Goal: Information Seeking & Learning: Learn about a topic

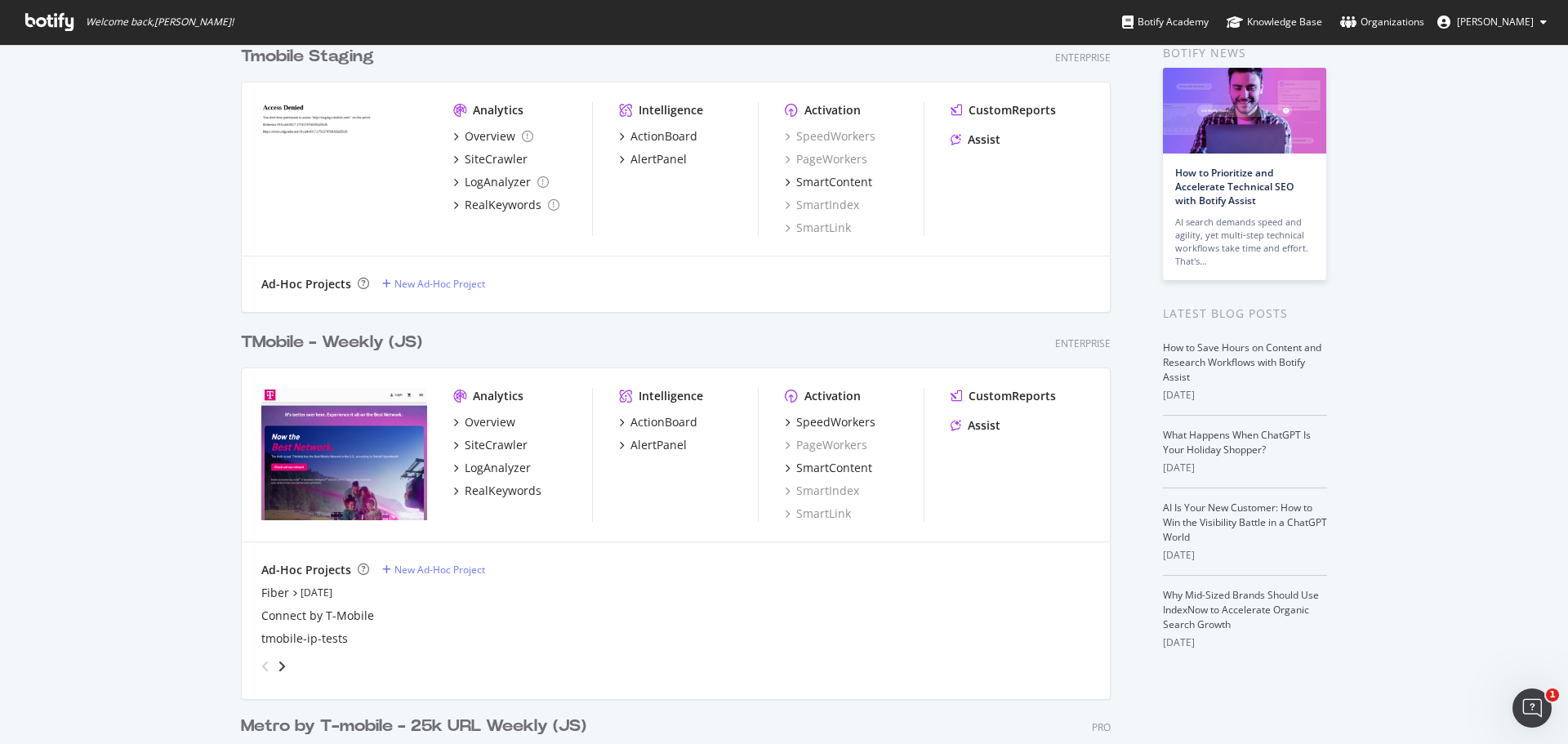
scroll to position [81, 0]
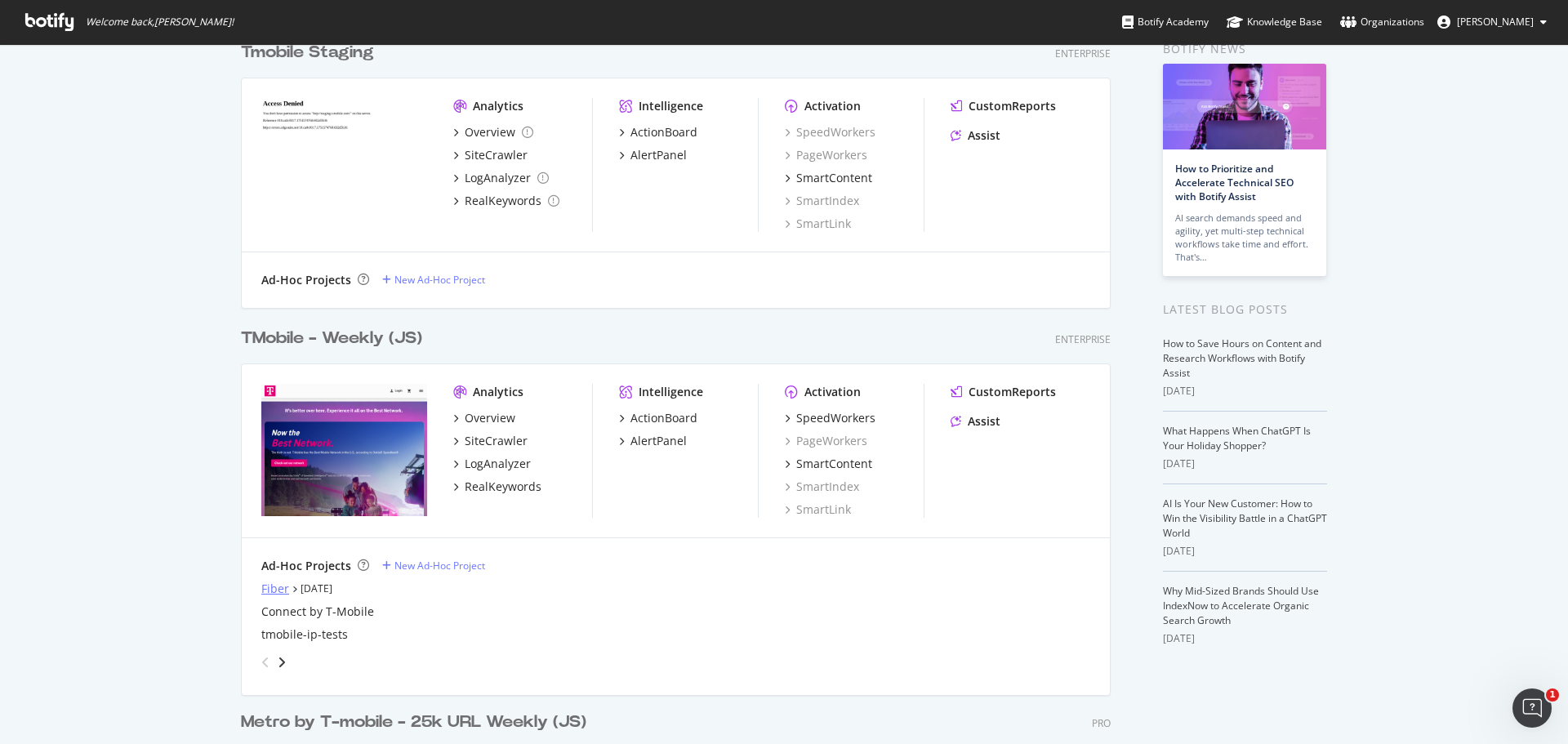
click at [278, 581] on div "Fiber" at bounding box center [276, 589] width 28 height 17
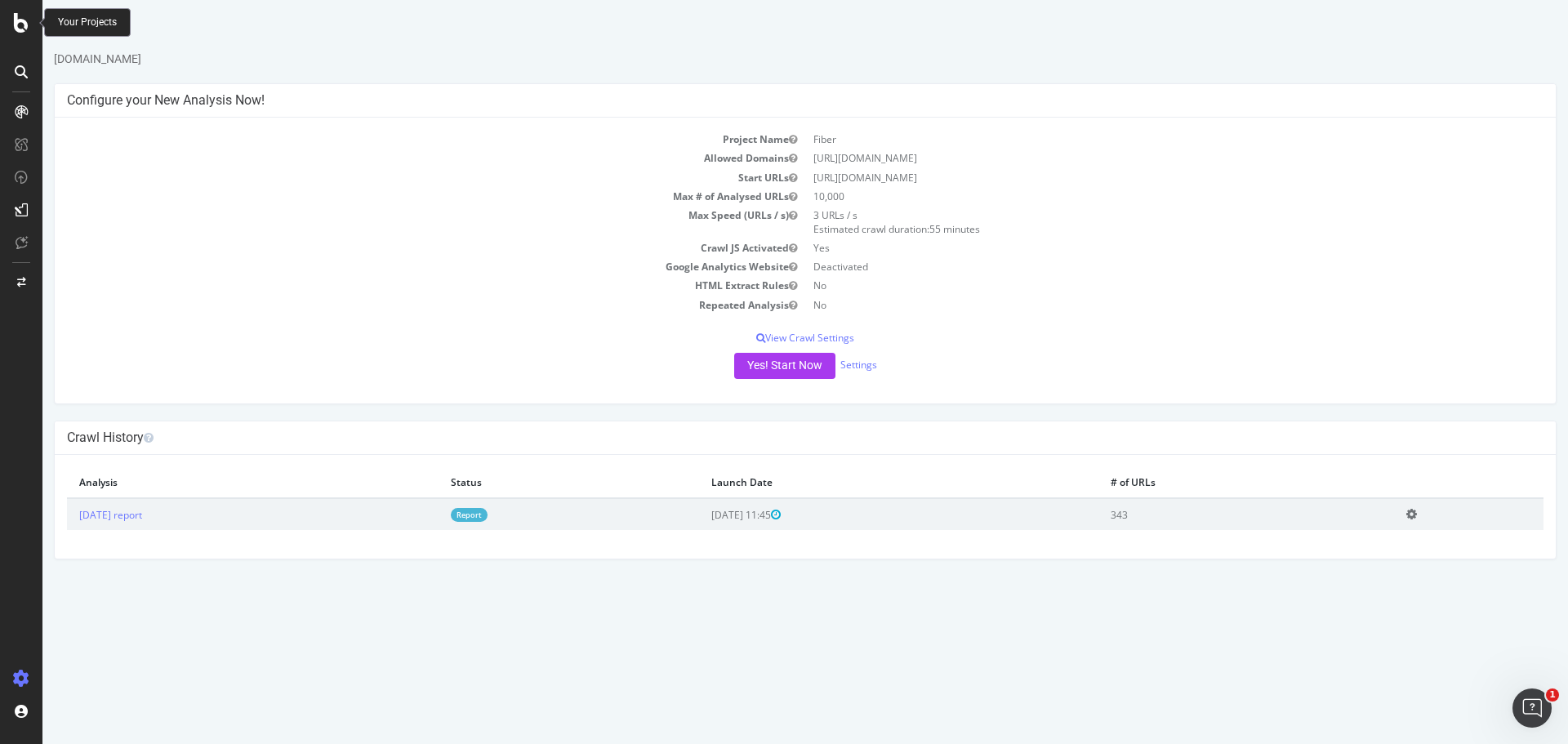
click at [28, 18] on icon at bounding box center [21, 23] width 15 height 19
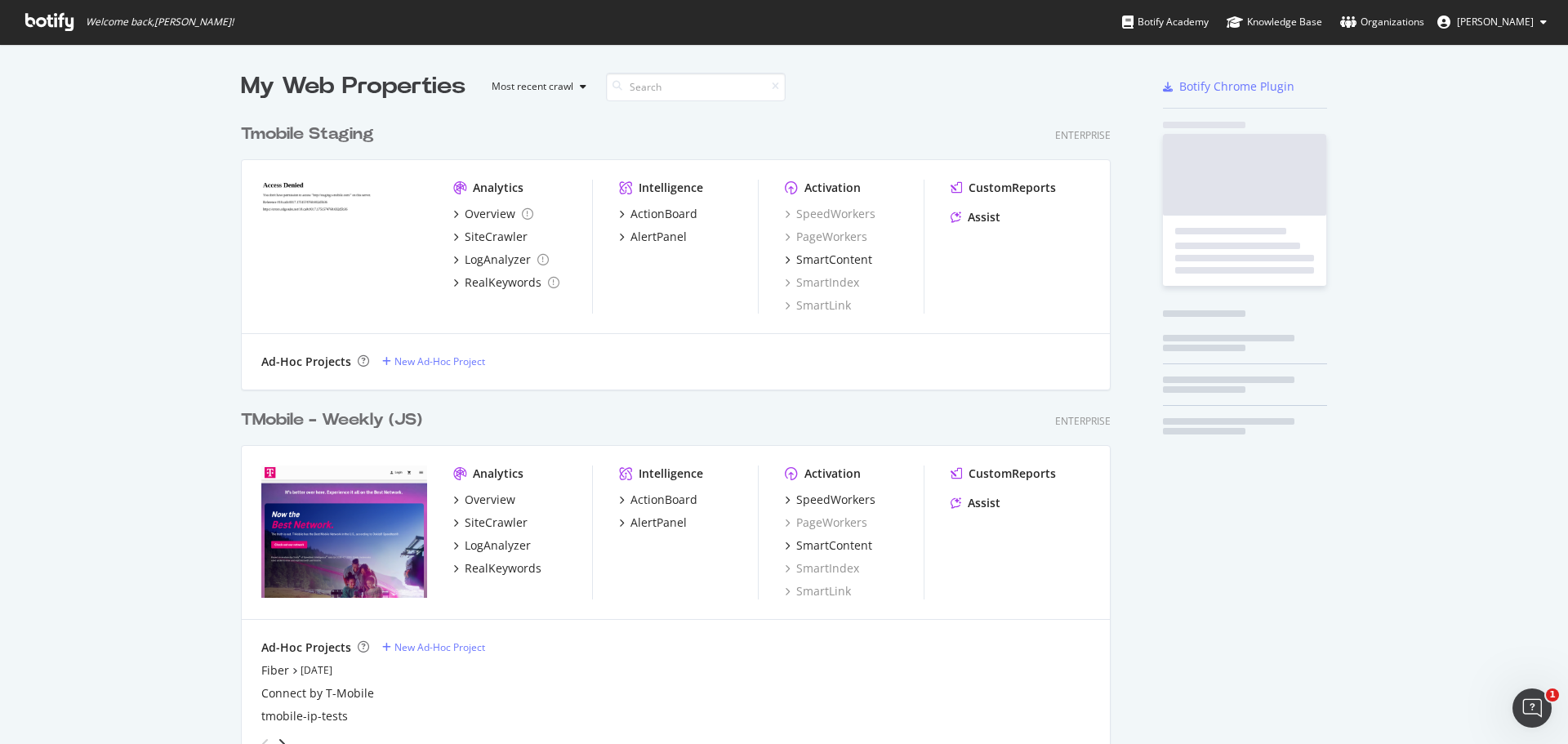
scroll to position [732, 1544]
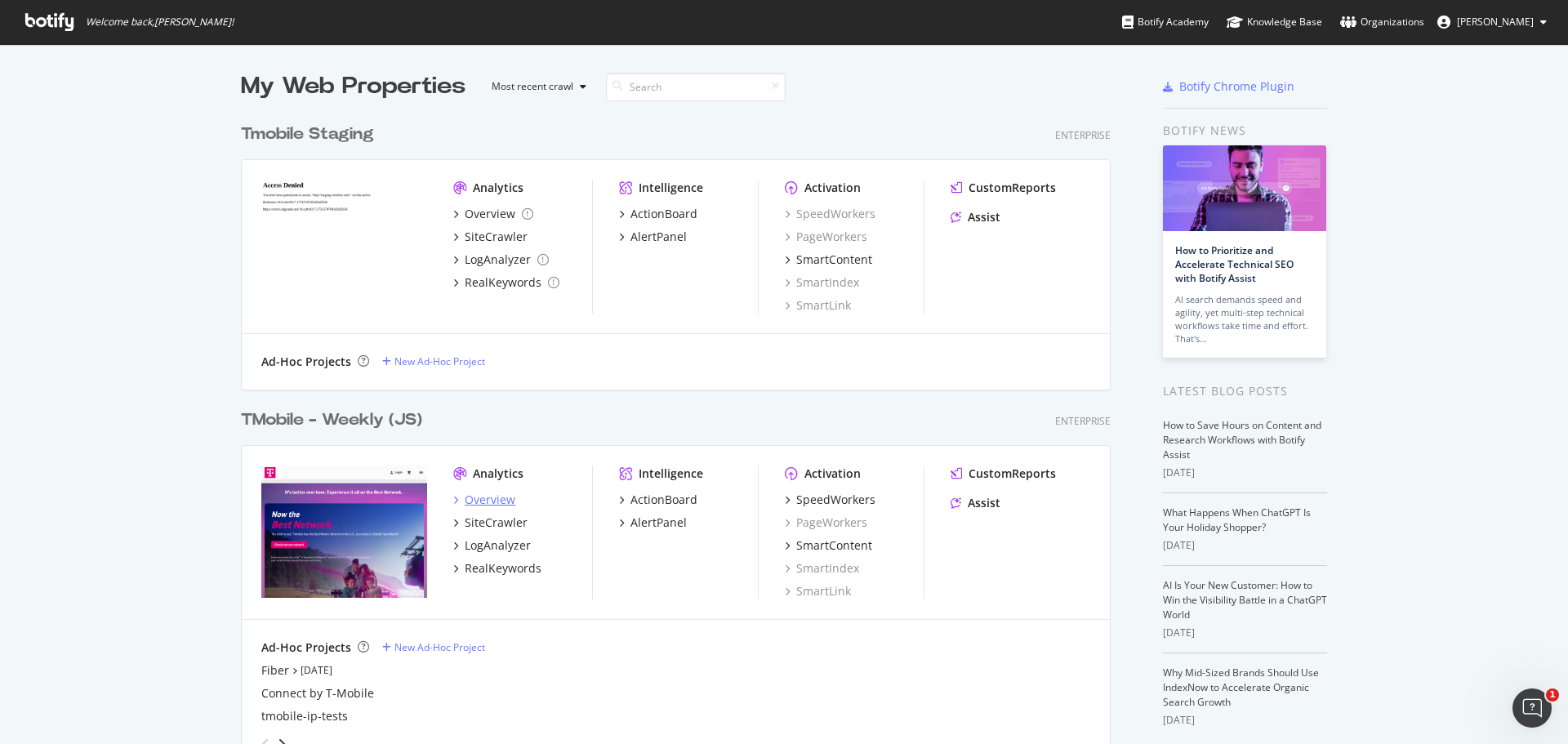
click at [494, 501] on div "Overview" at bounding box center [490, 500] width 51 height 17
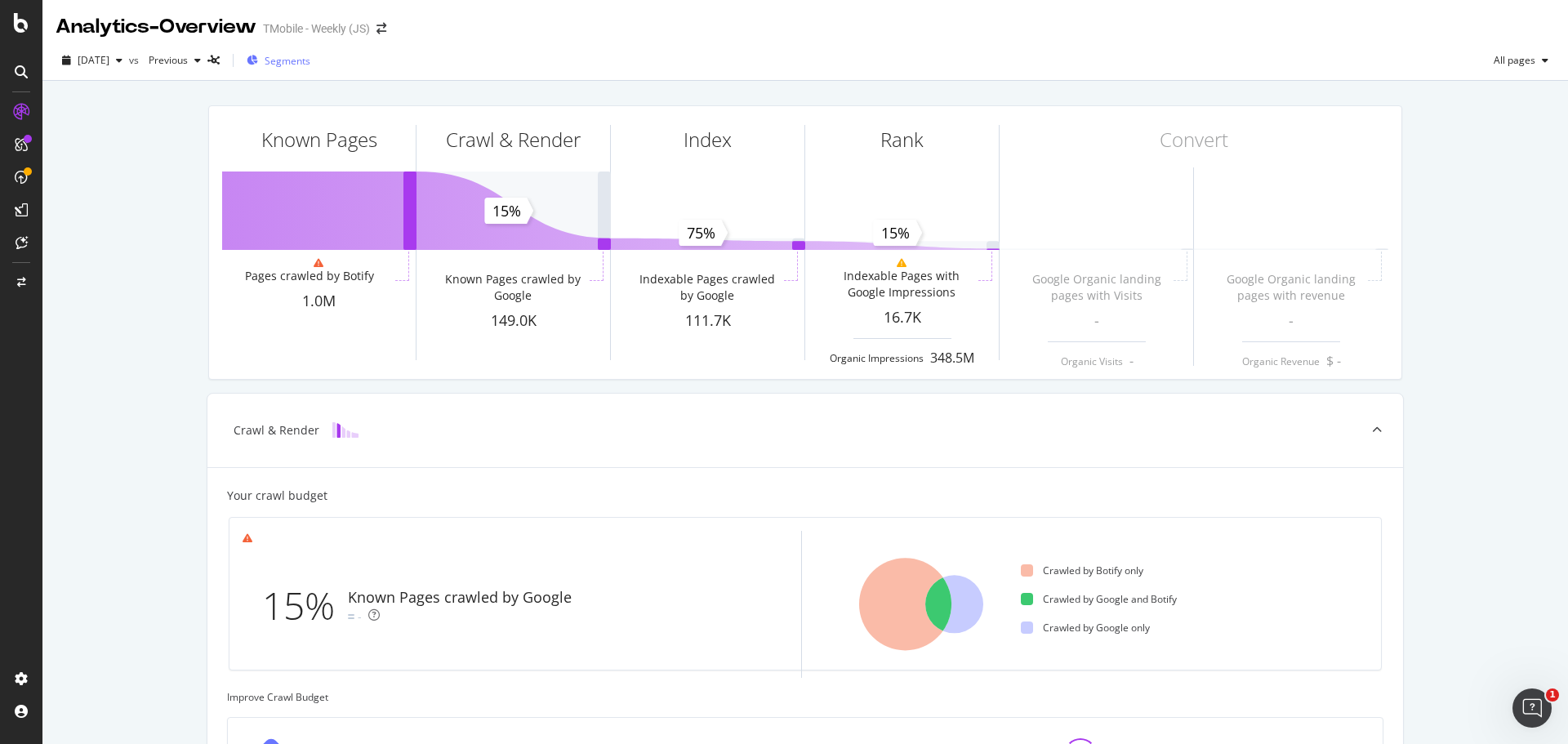
click at [311, 66] on span "Segments" at bounding box center [287, 61] width 46 height 14
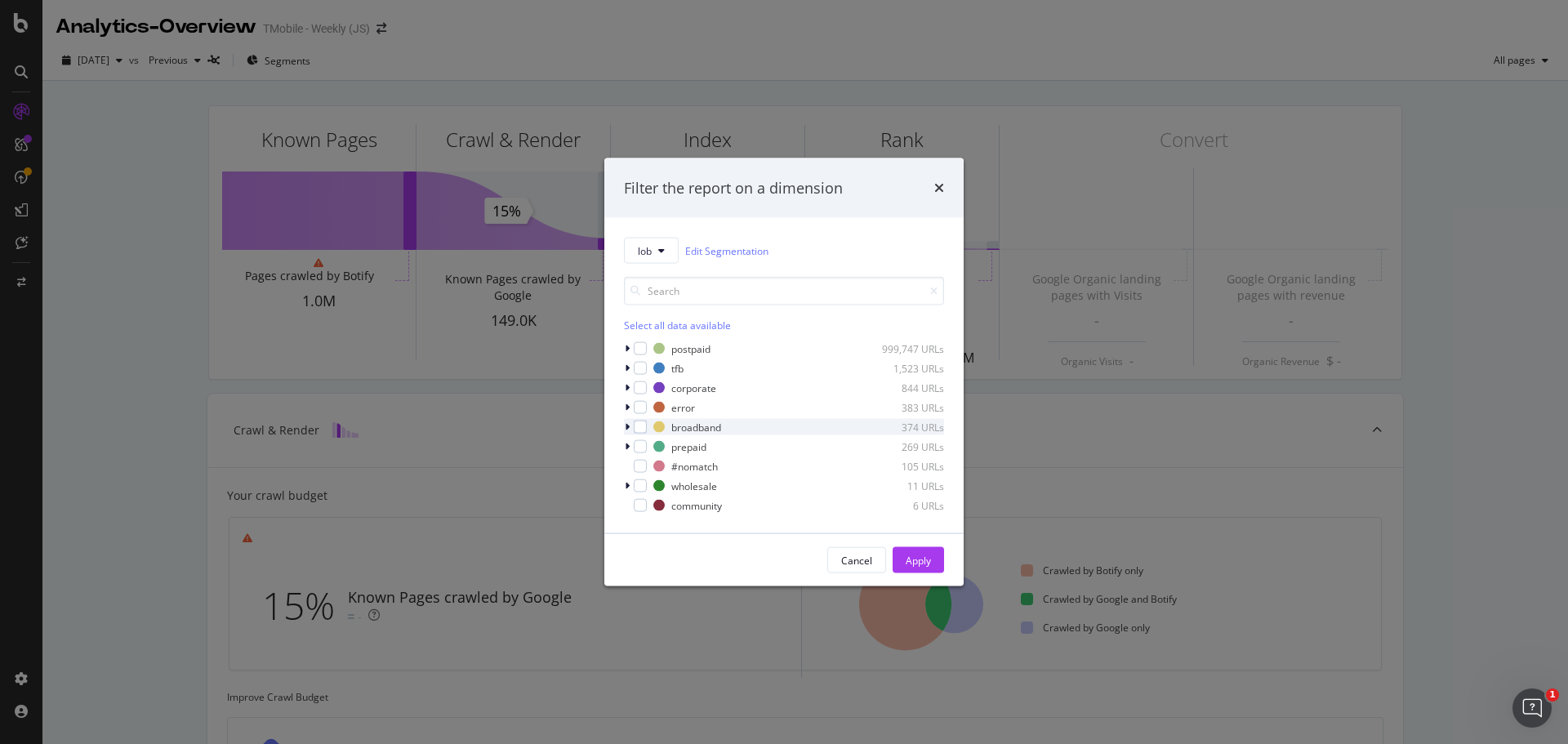
click at [628, 425] on icon "modal" at bounding box center [627, 427] width 5 height 10
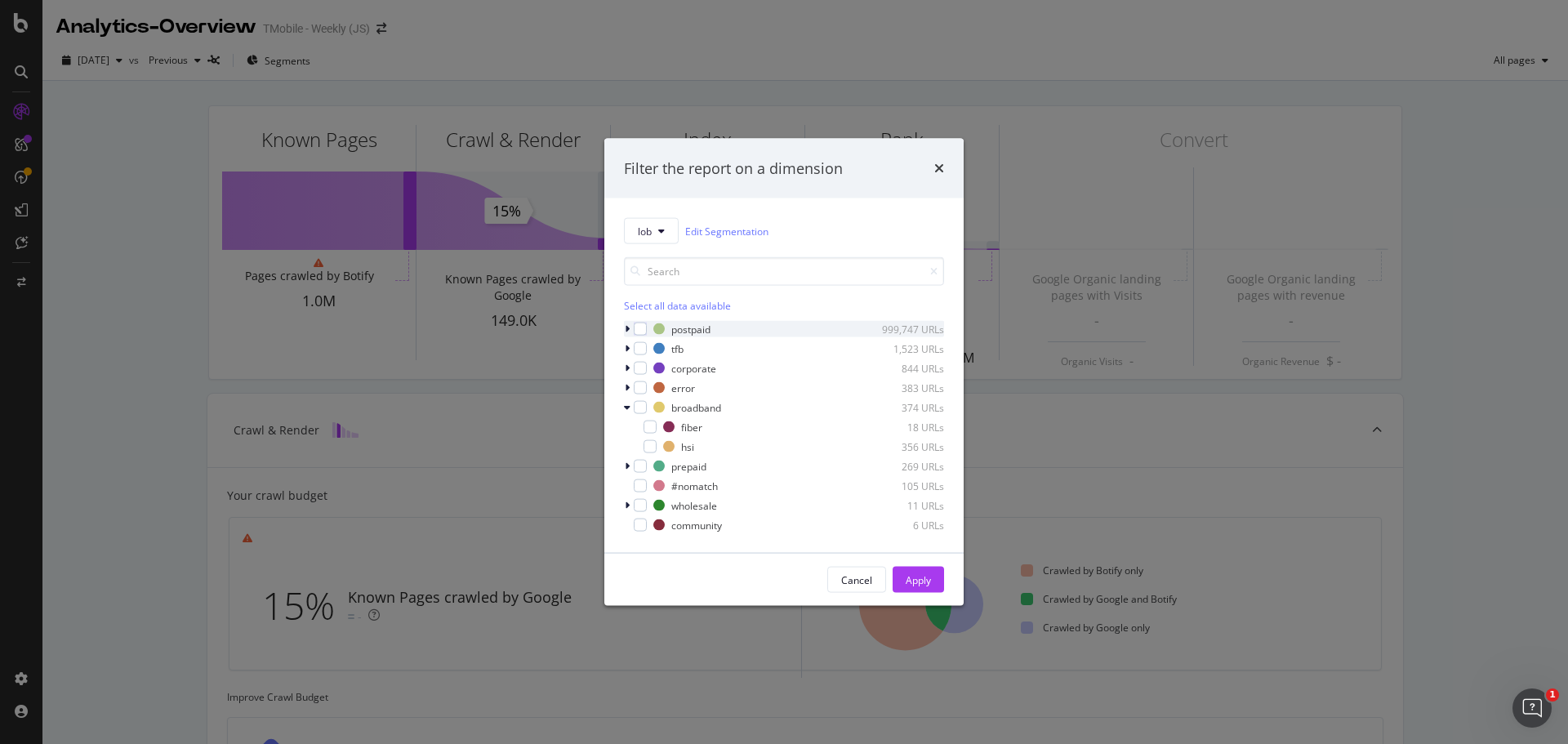
click at [624, 327] on div "modal" at bounding box center [628, 329] width 10 height 17
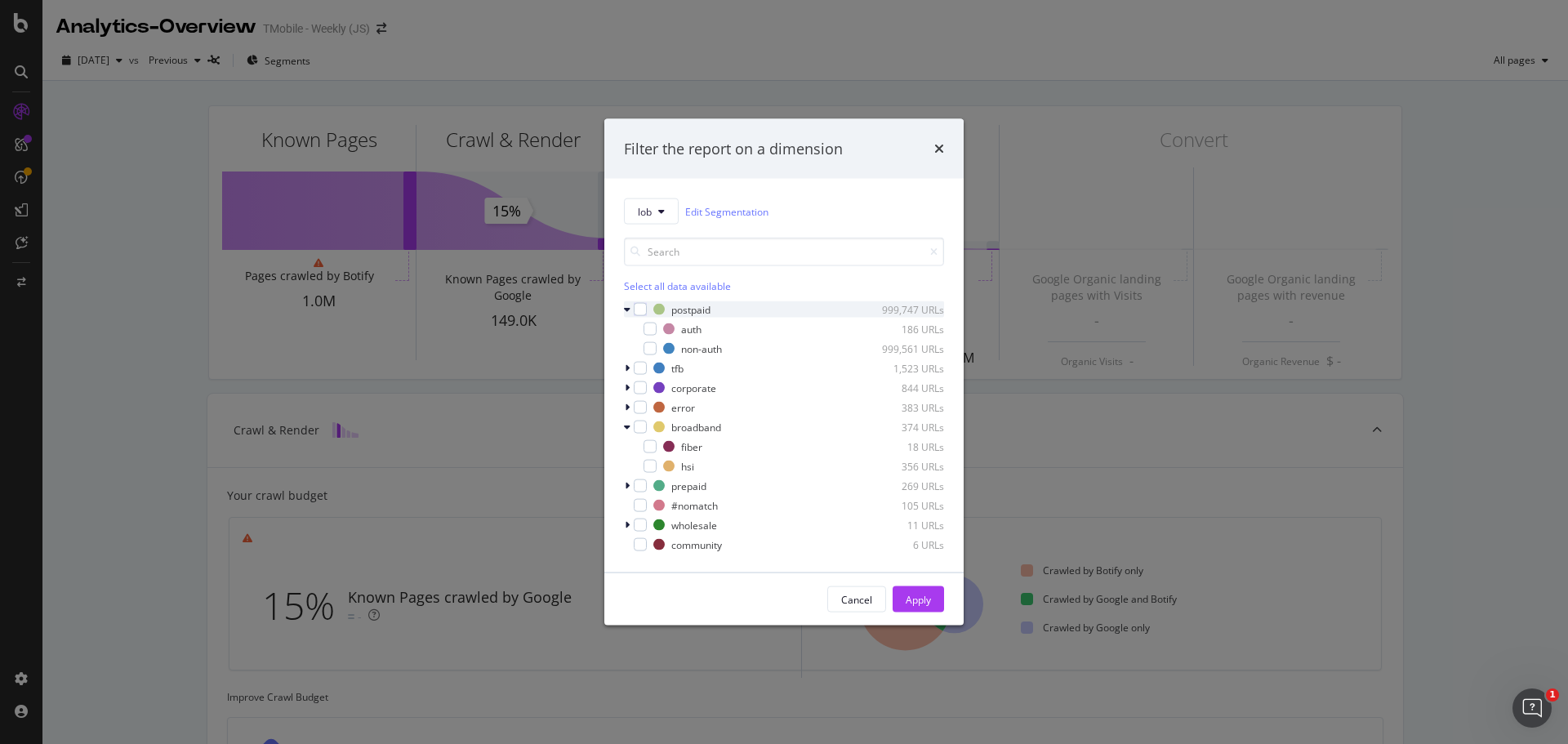
click at [633, 310] on div "modal" at bounding box center [628, 309] width 10 height 17
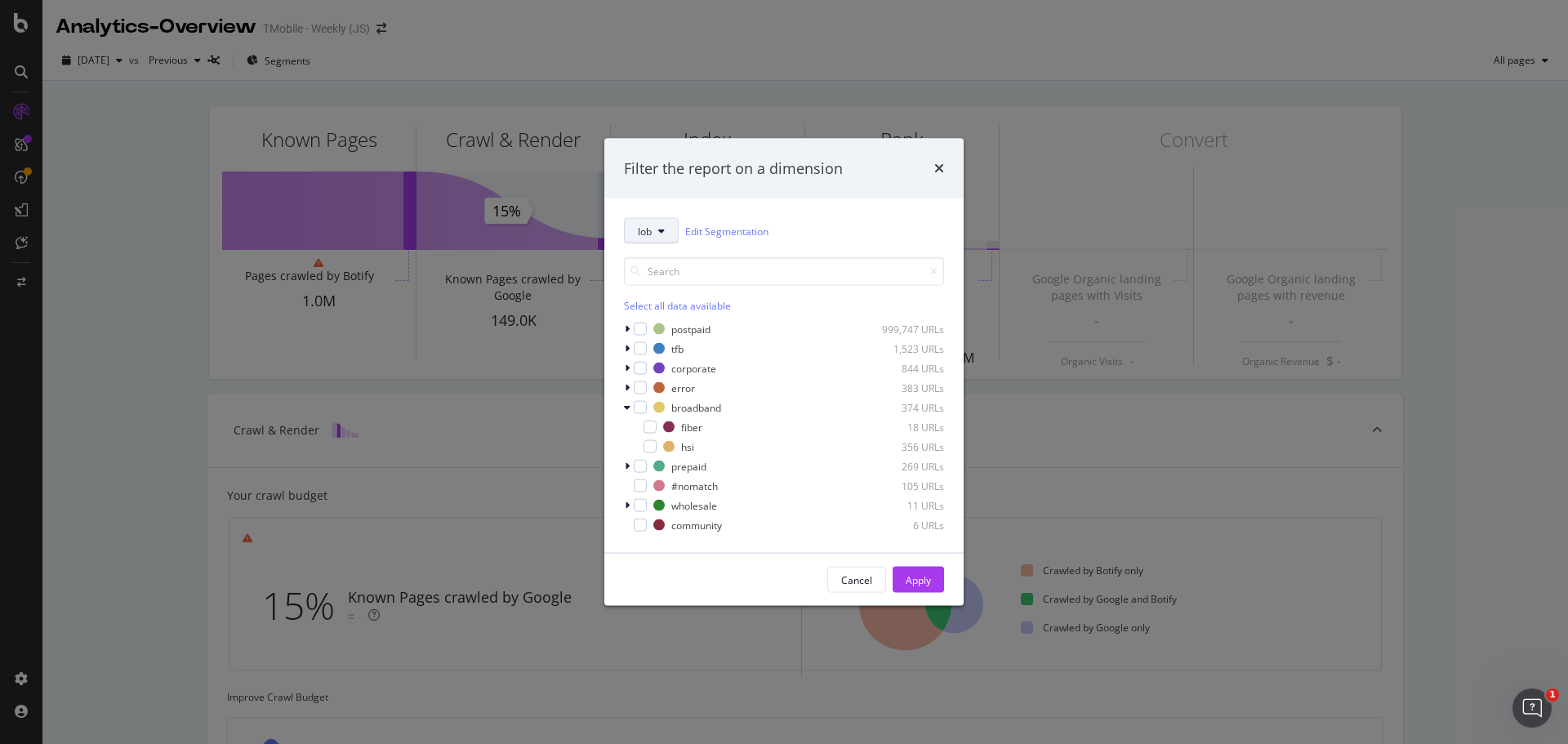
click at [660, 225] on button "lob" at bounding box center [651, 231] width 55 height 26
click at [828, 205] on div "lob Edit Segmentation Select all data available postpaid 999,747 URLs tfb 1,523…" at bounding box center [784, 376] width 360 height 354
click at [645, 428] on div "modal" at bounding box center [649, 427] width 13 height 13
click at [910, 576] on div "Apply" at bounding box center [918, 579] width 25 height 14
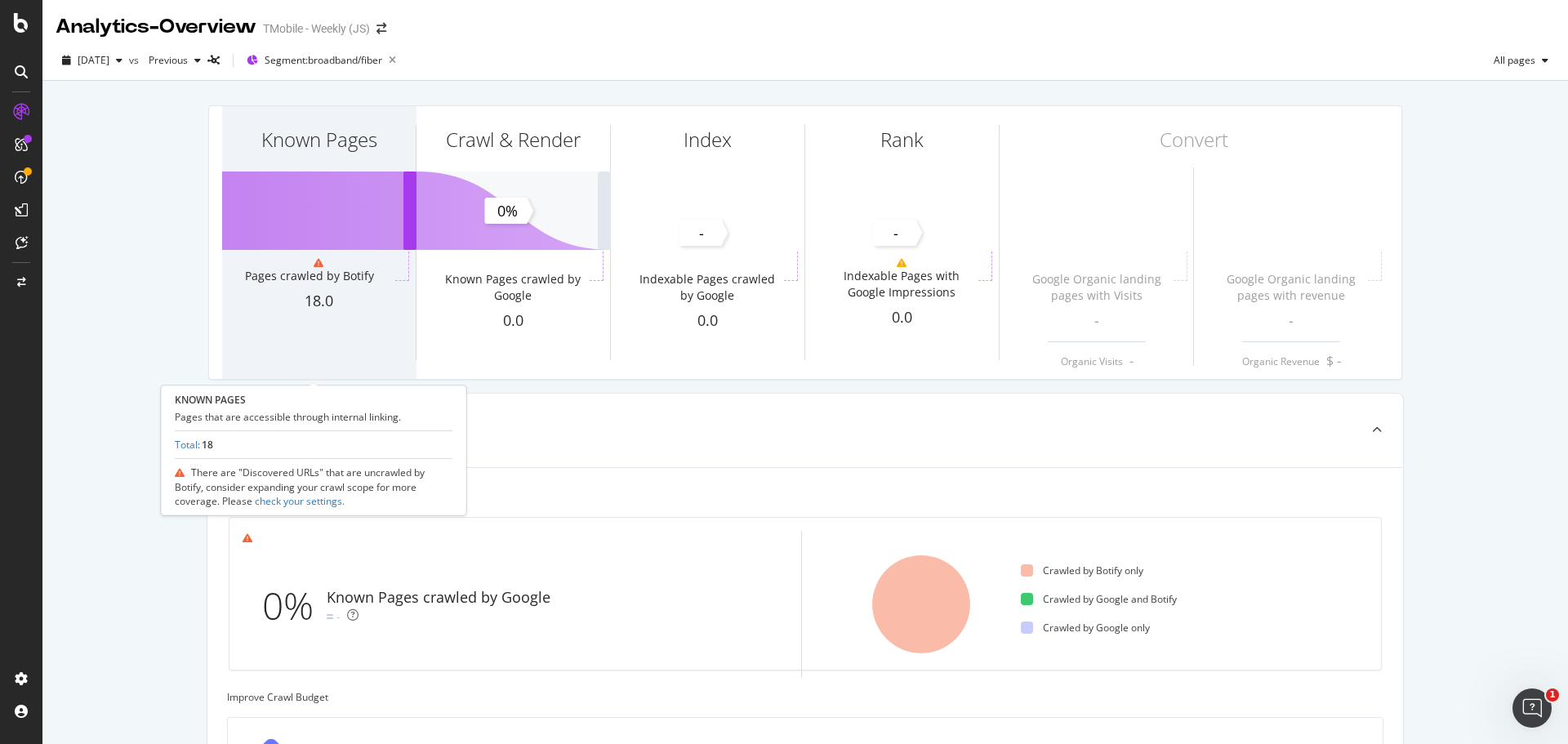
click at [312, 213] on div "Known Pages" at bounding box center [318, 169] width 193 height 126
click at [336, 285] on div "Pages crawled by Botify" at bounding box center [318, 274] width 146 height 32
click at [263, 264] on div at bounding box center [318, 263] width 146 height 10
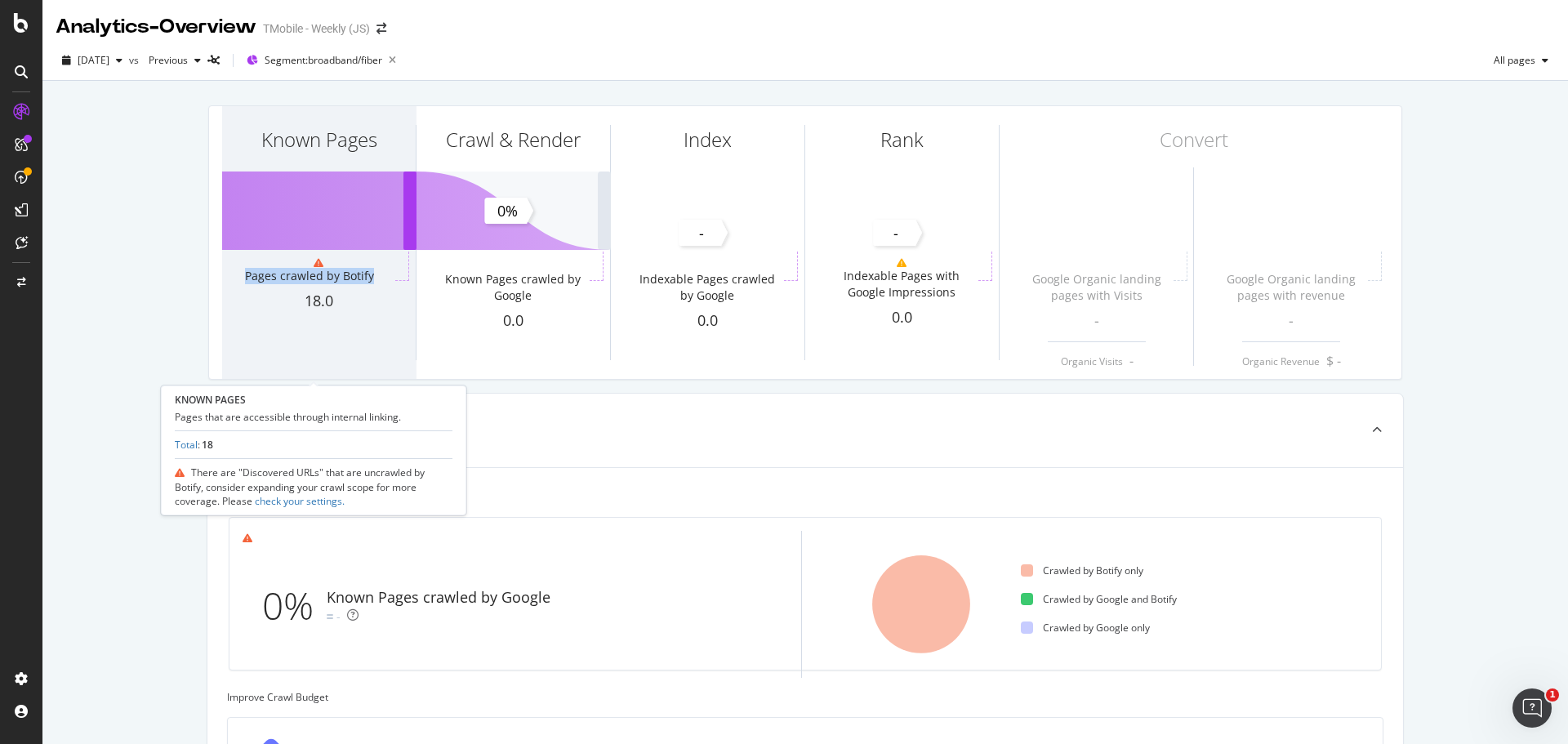
click at [263, 264] on div at bounding box center [318, 263] width 146 height 10
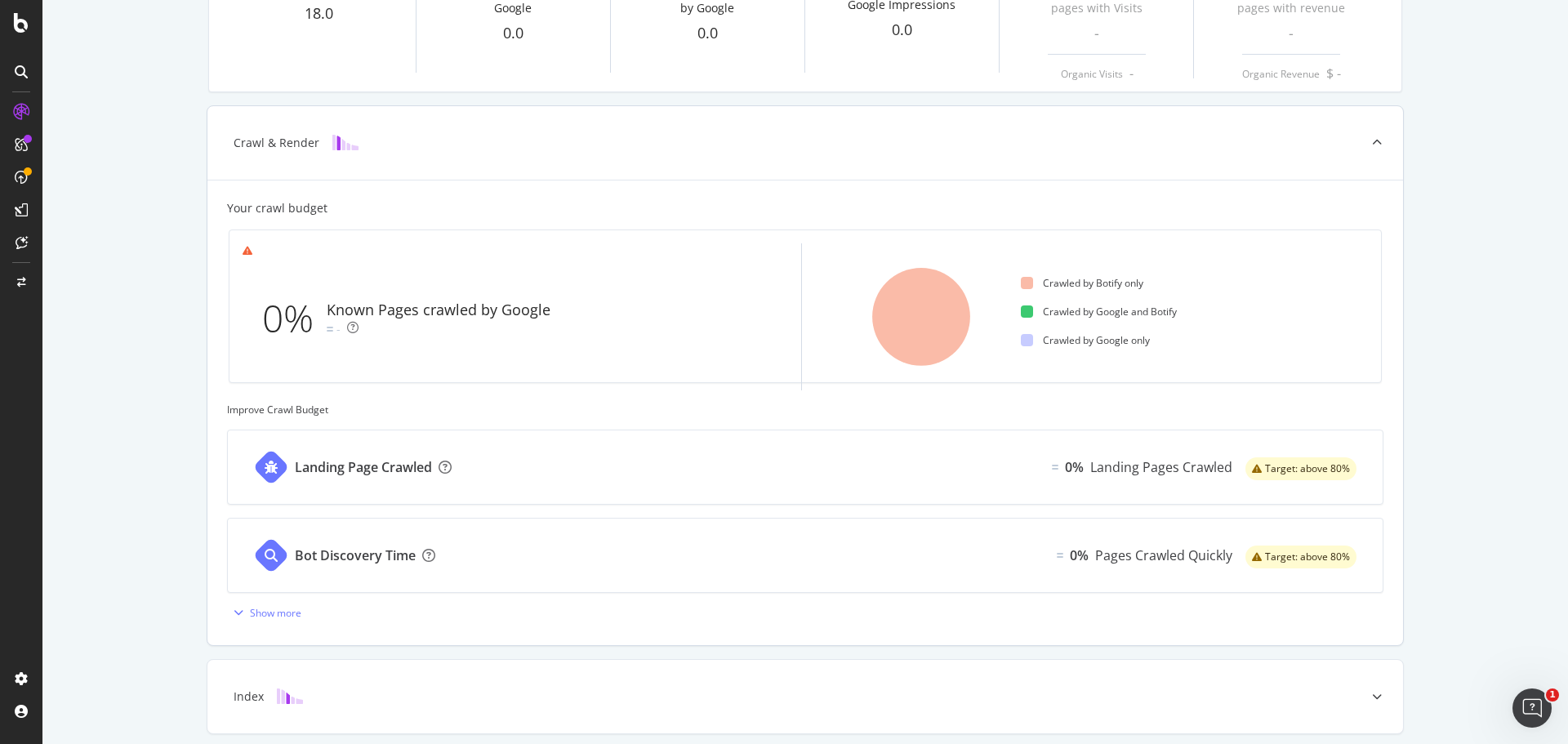
scroll to position [347, 0]
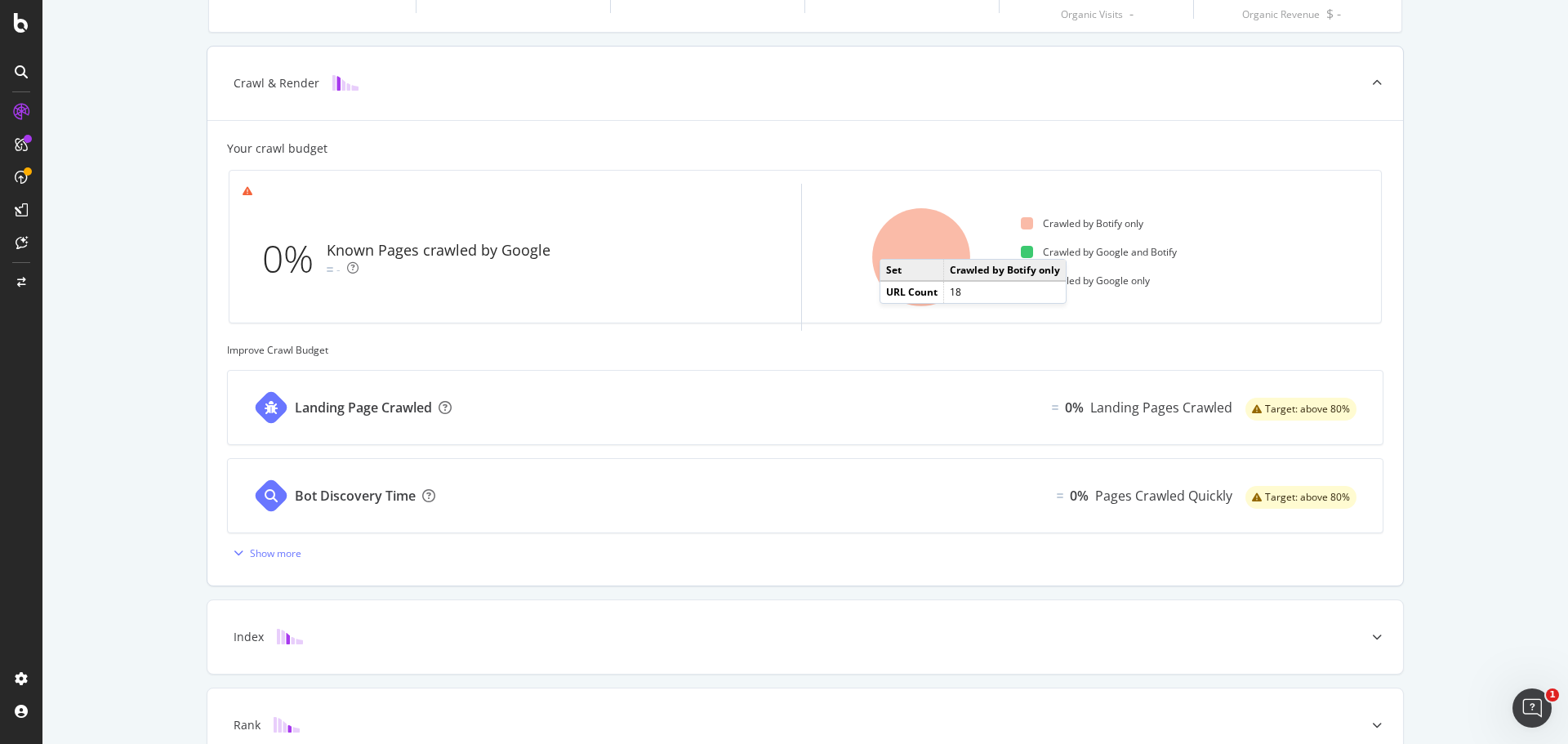
click at [889, 242] on icon at bounding box center [921, 257] width 98 height 98
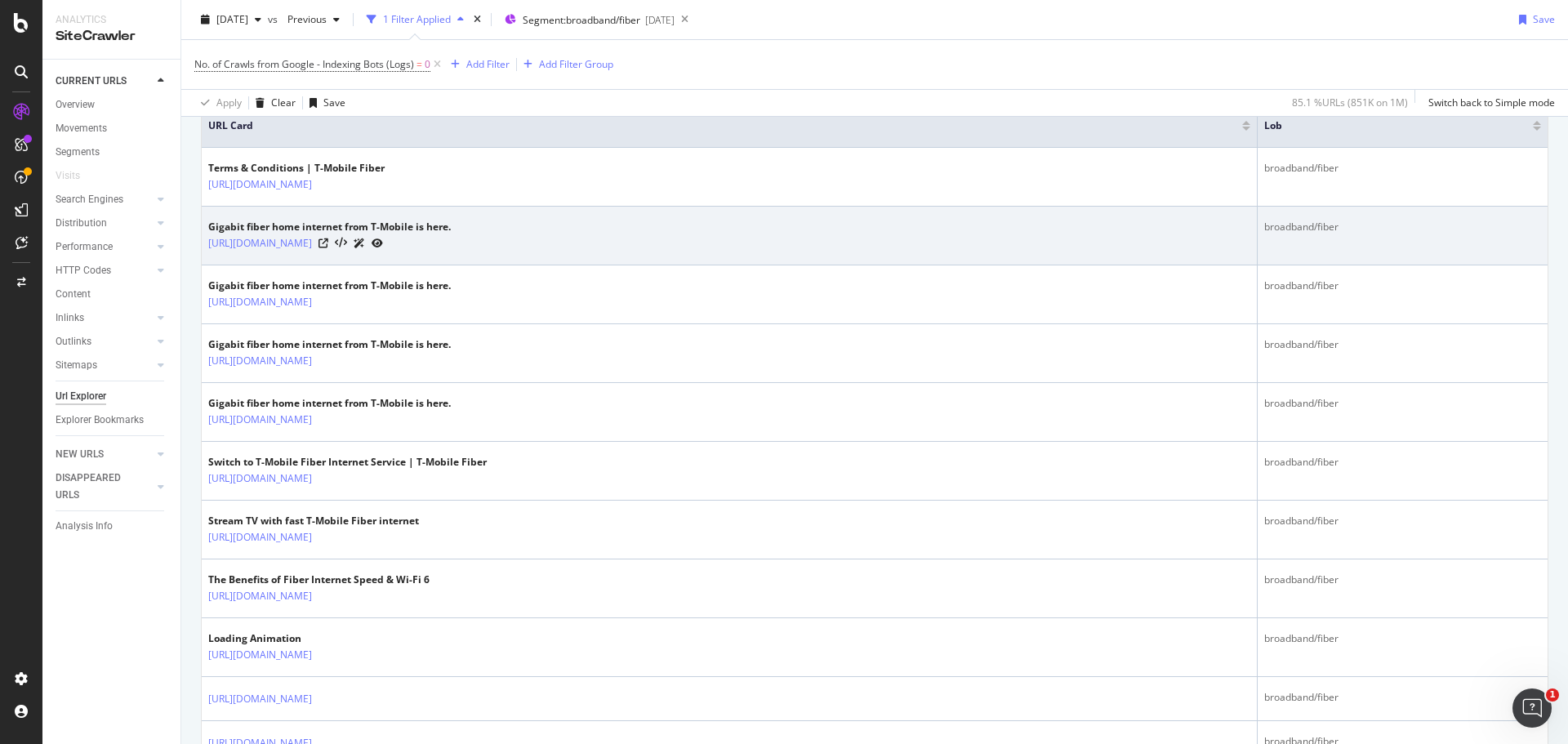
scroll to position [382, 0]
